Goal: Find specific page/section: Find specific page/section

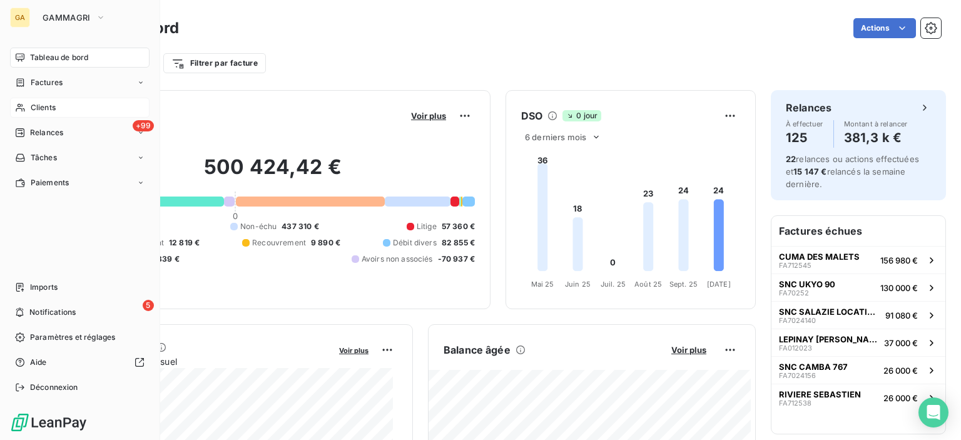
click at [48, 108] on span "Clients" at bounding box center [43, 107] width 25 height 11
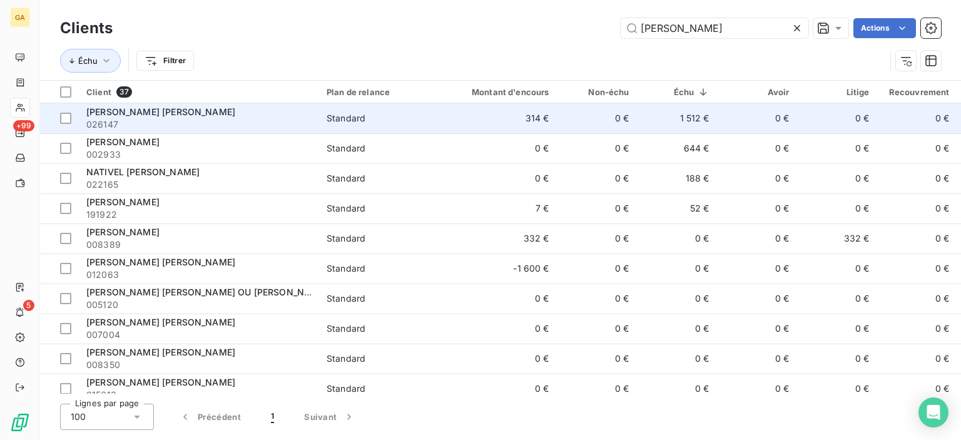
type input "[PERSON_NAME]"
click at [153, 124] on span "026147" at bounding box center [198, 124] width 225 height 13
click at [163, 112] on span "[PERSON_NAME] [PERSON_NAME]" at bounding box center [160, 111] width 149 height 11
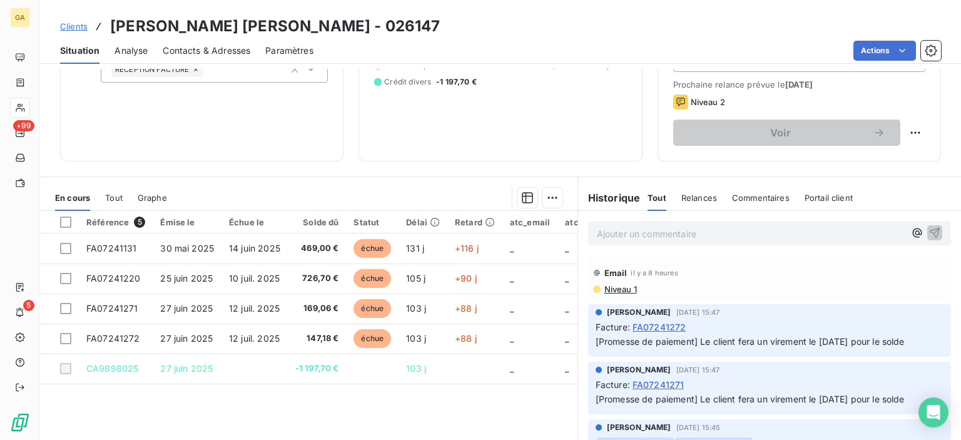
scroll to position [173, 0]
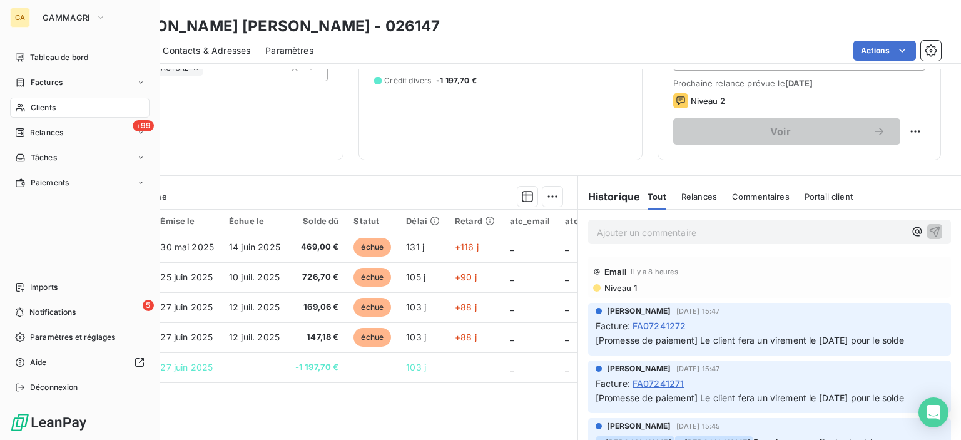
click at [48, 104] on span "Clients" at bounding box center [43, 107] width 25 height 11
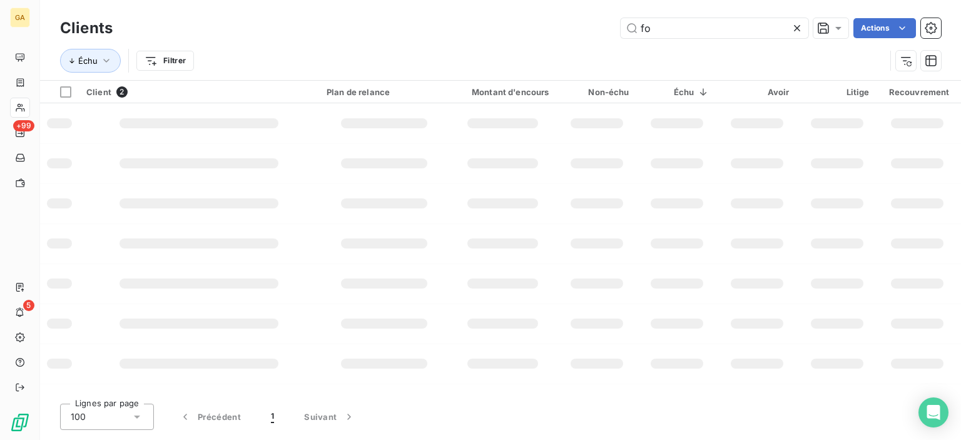
type input "f"
type input "e"
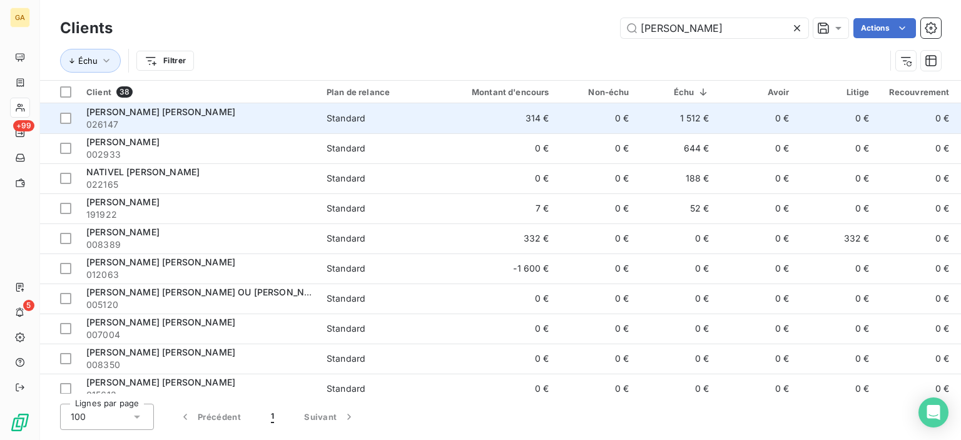
type input "[PERSON_NAME]"
click at [535, 121] on td "314 €" at bounding box center [503, 118] width 108 height 30
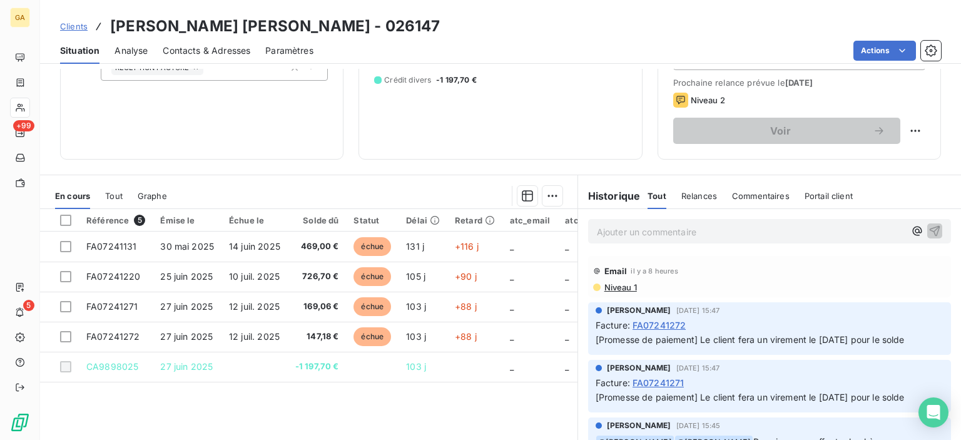
scroll to position [220, 0]
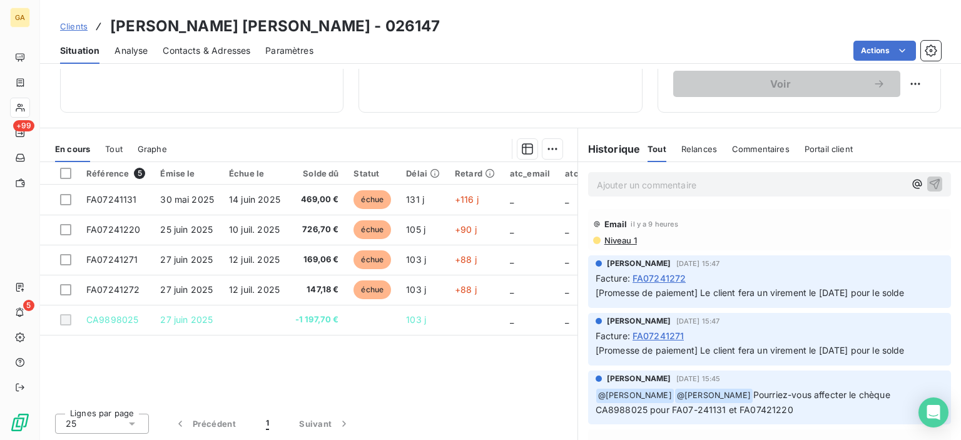
click at [620, 185] on p "Ajouter un commentaire ﻿" at bounding box center [751, 185] width 308 height 16
